Goal: Information Seeking & Learning: Understand process/instructions

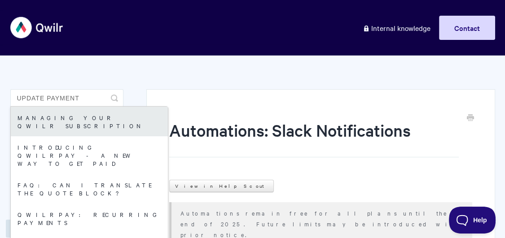
type input "update payment"
click at [54, 124] on link "Managing your Qwilr subscription" at bounding box center [89, 122] width 157 height 30
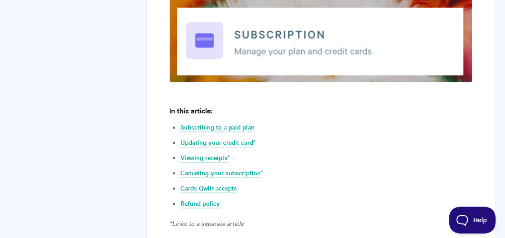
scroll to position [310, 0]
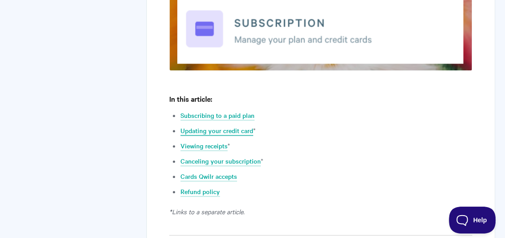
click at [220, 131] on link "Updating your credit card" at bounding box center [216, 131] width 73 height 10
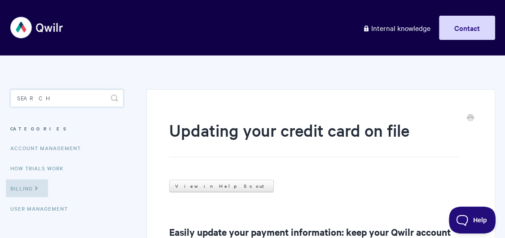
click at [100, 106] on input "Search" at bounding box center [67, 98] width 114 height 18
click at [92, 103] on input "Search" at bounding box center [67, 98] width 114 height 18
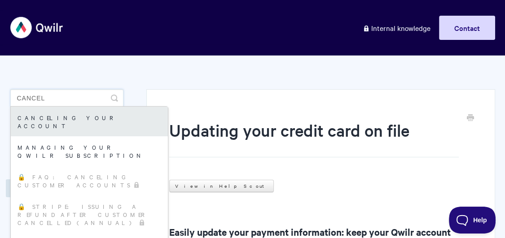
type input "cancel"
click at [96, 123] on link "Canceling your account" at bounding box center [89, 122] width 157 height 30
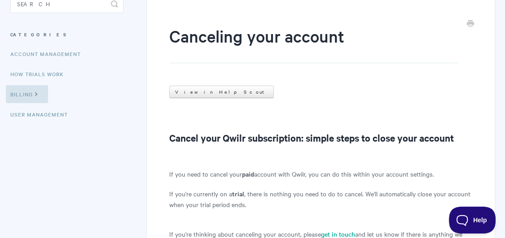
scroll to position [96, 0]
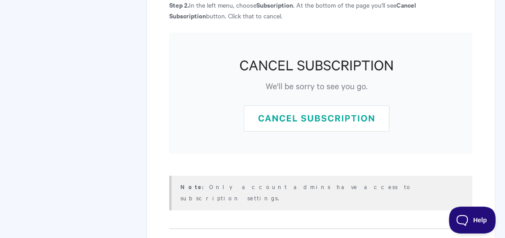
scroll to position [566, 0]
